Goal: Task Accomplishment & Management: Use online tool/utility

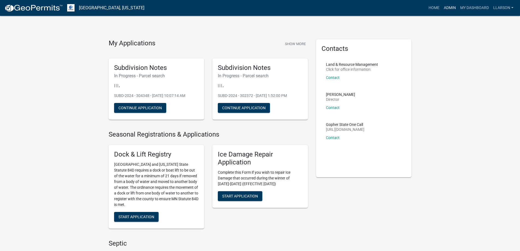
click at [448, 7] on link "Admin" at bounding box center [450, 8] width 16 height 10
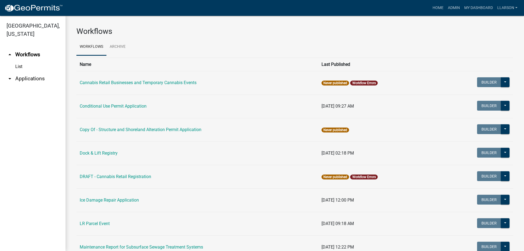
click at [24, 79] on link "arrow_drop_down Applications" at bounding box center [33, 78] width 66 height 13
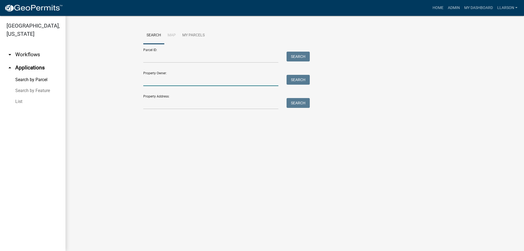
click at [162, 80] on input "Property Owner:" at bounding box center [210, 80] width 135 height 11
type input "k"
type input "[PERSON_NAME]"
click at [299, 80] on button "Search" at bounding box center [298, 80] width 23 height 10
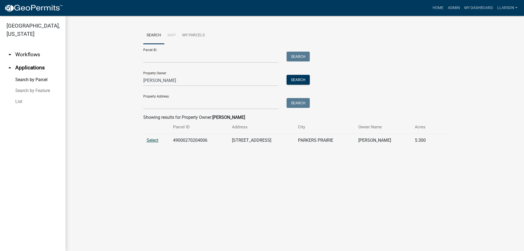
click at [151, 139] on span "Select" at bounding box center [153, 140] width 12 height 5
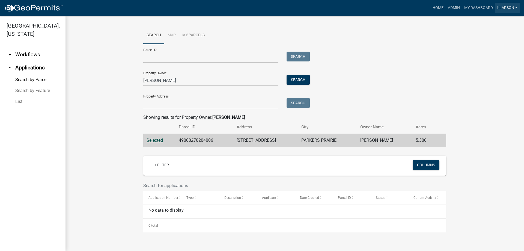
click at [507, 9] on link "llarson" at bounding box center [507, 8] width 25 height 10
click at [497, 53] on link "Logout" at bounding box center [498, 53] width 44 height 13
